Goal: Task Accomplishment & Management: Manage account settings

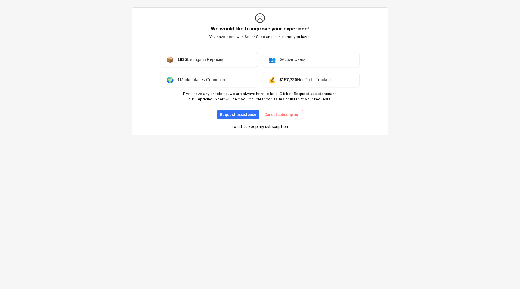
click at [249, 124] on p "I want to keep my subscription" at bounding box center [260, 126] width 56 height 5
click at [243, 113] on p "Request assistance" at bounding box center [238, 114] width 36 height 5
click at [273, 112] on p "Cancel subscription" at bounding box center [282, 114] width 36 height 5
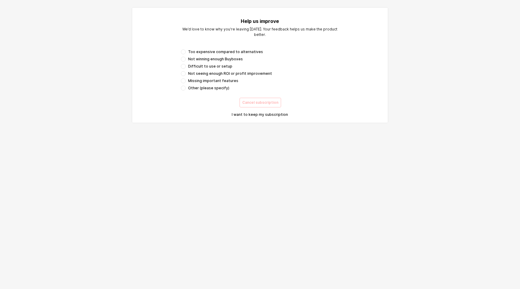
click at [198, 53] on span "Too expensive compared to alternatives" at bounding box center [225, 51] width 75 height 5
click at [248, 101] on p "Cancel subscription" at bounding box center [260, 102] width 36 height 5
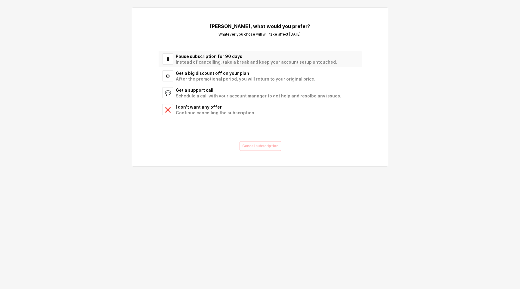
click at [267, 55] on div "Pause subscription for 90 days" at bounding box center [265, 56] width 179 height 6
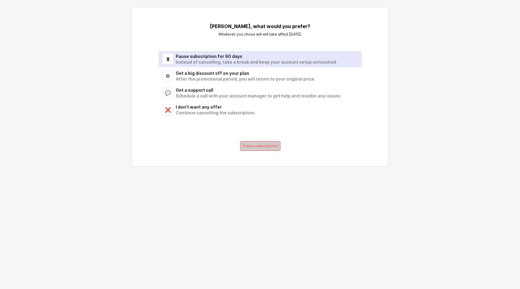
click at [264, 146] on p "Pause subscription" at bounding box center [260, 145] width 35 height 5
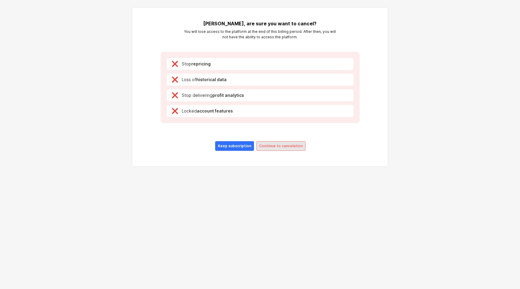
click at [264, 146] on p "Continue to cancelation" at bounding box center [281, 145] width 44 height 5
